Goal: Information Seeking & Learning: Learn about a topic

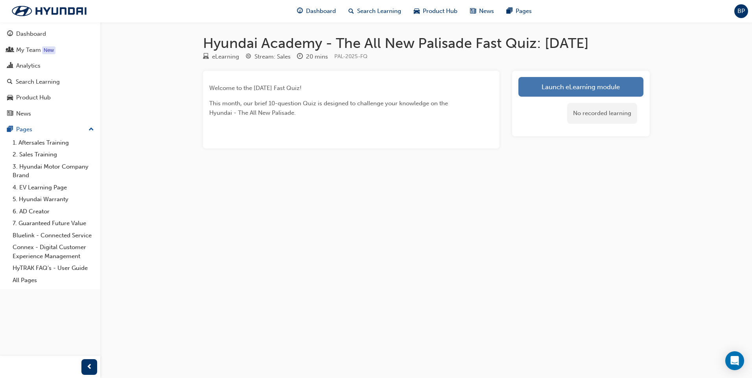
click at [587, 90] on link "Launch eLearning module" at bounding box center [580, 87] width 125 height 20
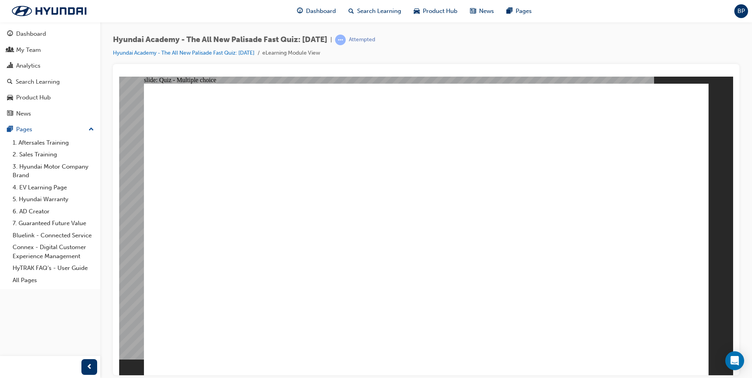
radio input "true"
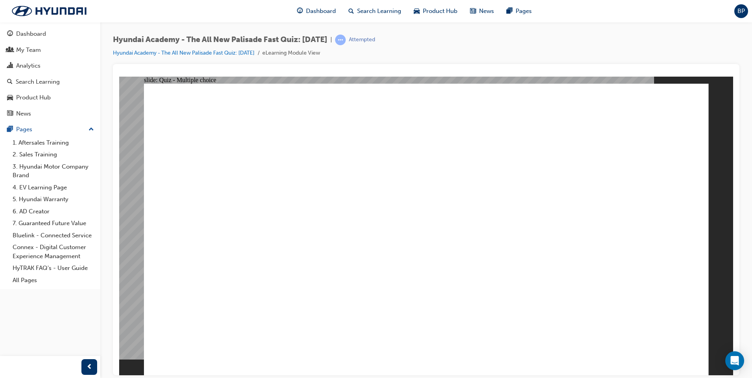
radio input "true"
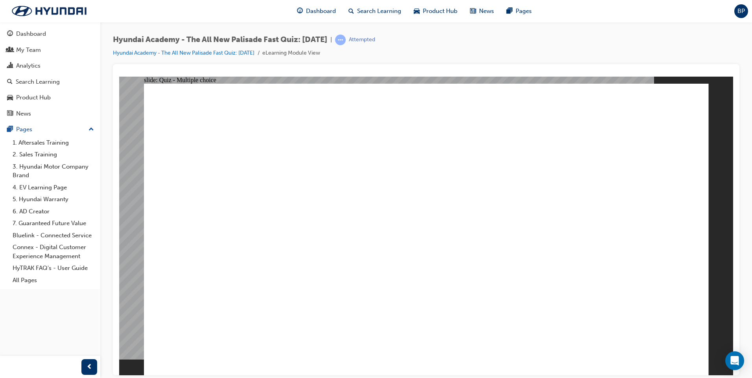
radio input "true"
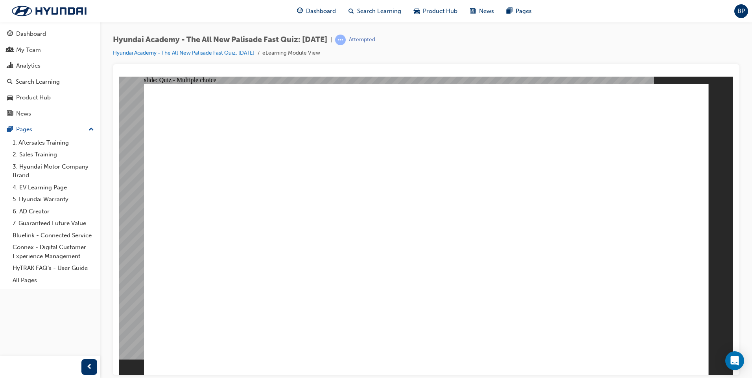
checkbox input "true"
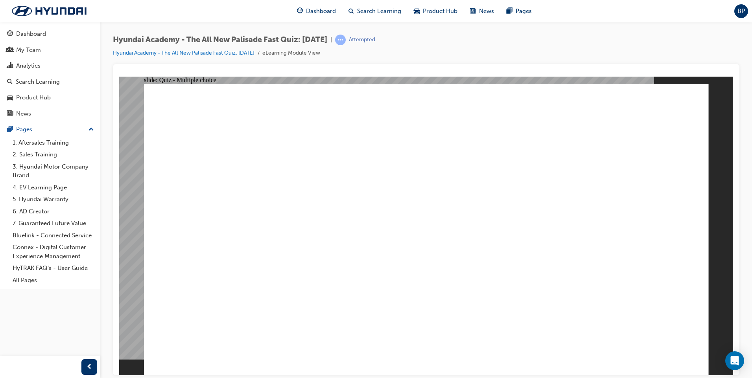
radio input "true"
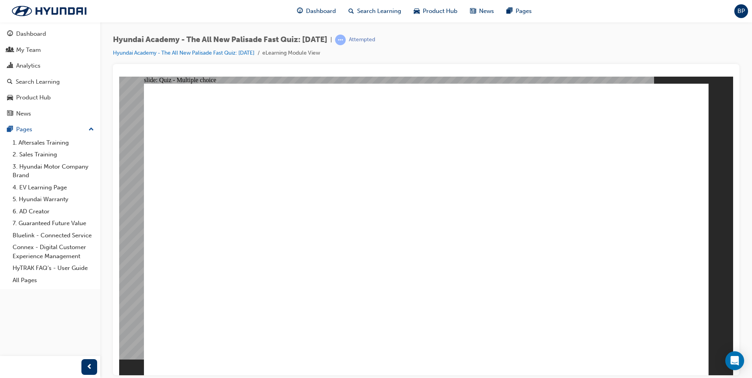
radio input "true"
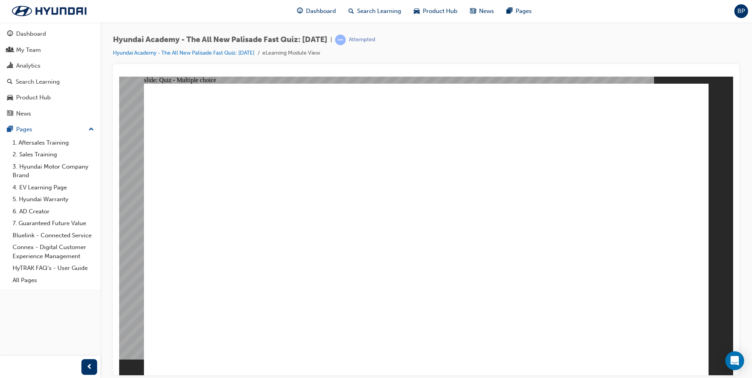
checkbox input "true"
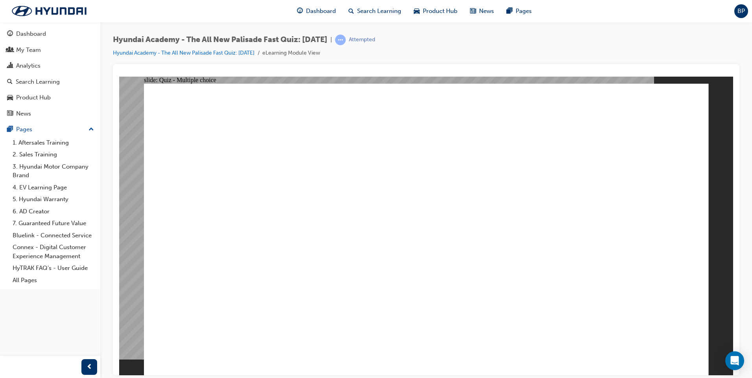
checkbox input "true"
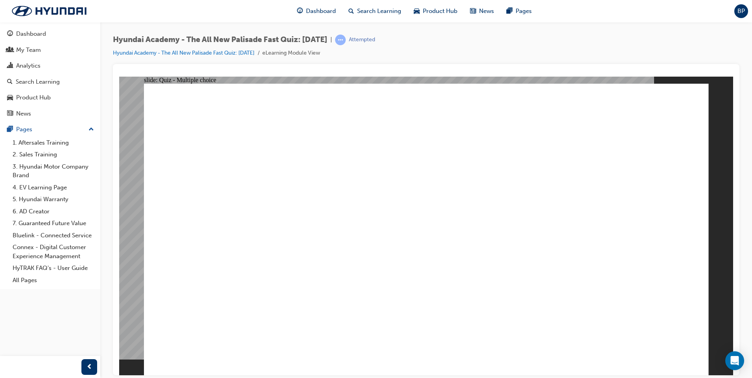
checkbox input "true"
radio input "true"
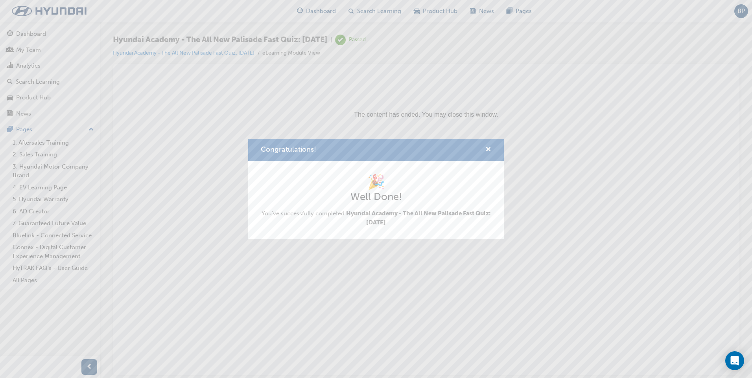
click at [44, 47] on div "Congratulations! 🎉 Well Done! You've successfully completed Hyundai Academy - T…" at bounding box center [376, 189] width 752 height 378
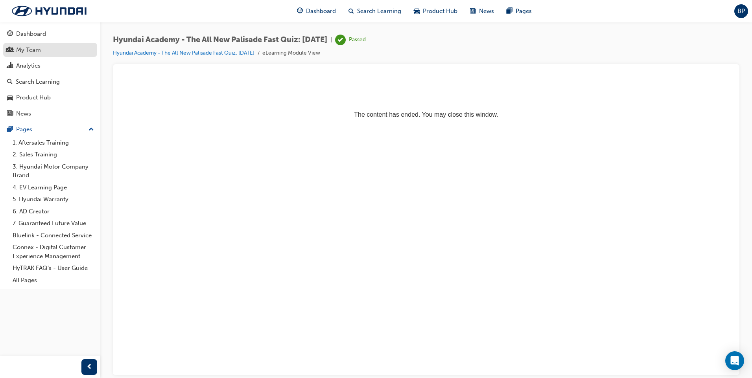
click at [43, 48] on div "My Team" at bounding box center [50, 50] width 86 height 10
